Goal: Information Seeking & Learning: Learn about a topic

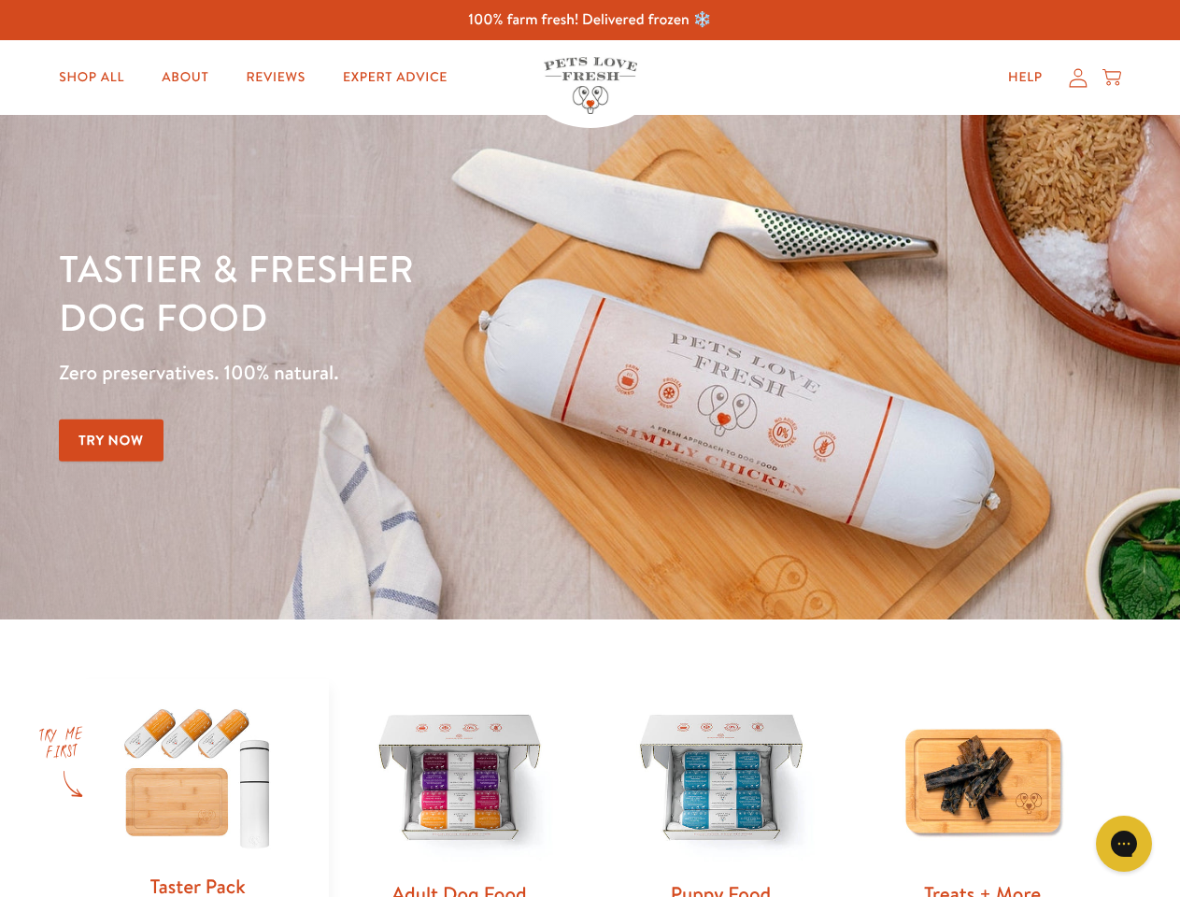
click at [590, 449] on div "Tastier & fresher dog food Zero preservatives. 100% natural. Try Now" at bounding box center [413, 367] width 708 height 247
click at [1124, 844] on icon "Open gorgias live chat" at bounding box center [1124, 843] width 18 height 18
